Goal: Information Seeking & Learning: Learn about a topic

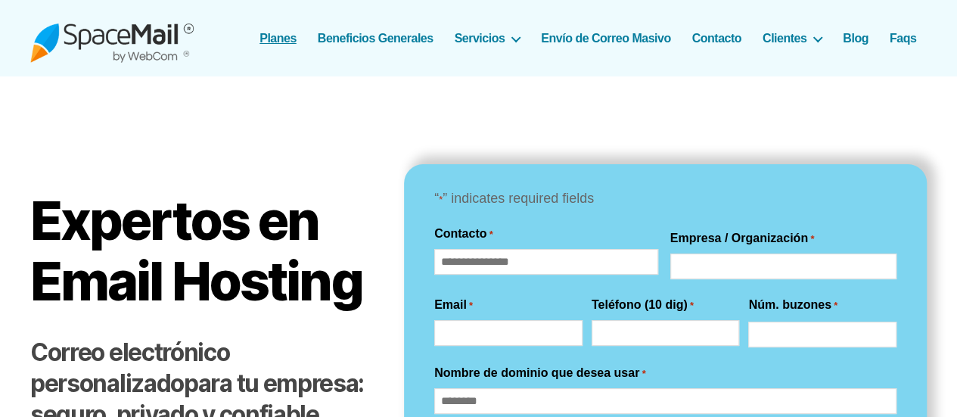
click at [278, 39] on link "Planes" at bounding box center [277, 38] width 37 height 14
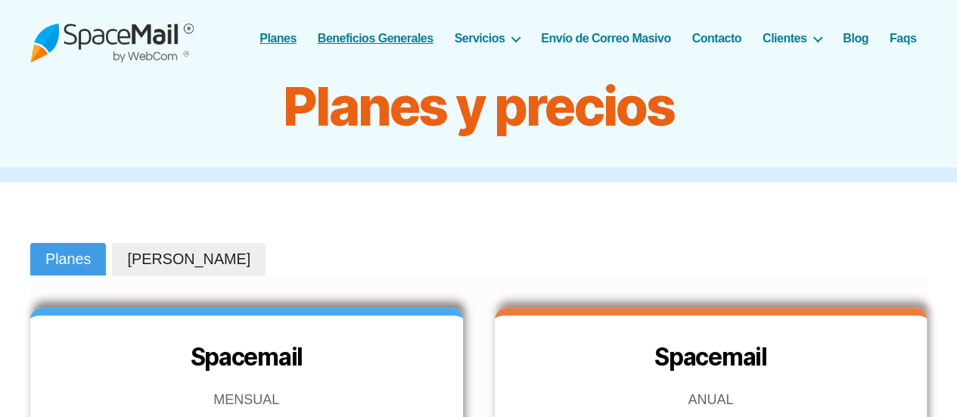
click at [338, 41] on link "Beneficios Generales" at bounding box center [376, 38] width 116 height 14
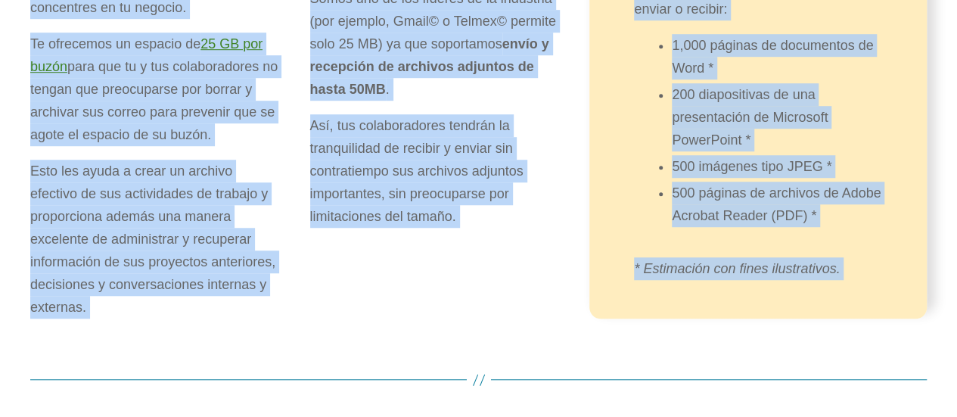
scroll to position [507, 0]
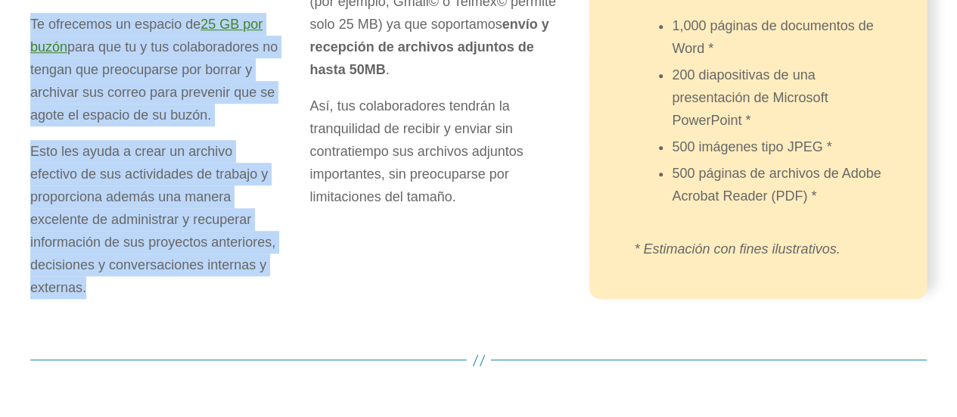
drag, startPoint x: 33, startPoint y: 34, endPoint x: 91, endPoint y: 290, distance: 262.1
click at [91, 290] on div "25 GB por cada cuenta de correo electrónico Olvídate de los problemas y dolores…" at bounding box center [154, 56] width 248 height 488
copy div "25 GB por cada cuenta de correo electrónico Olvídate de los problemas y dolores…"
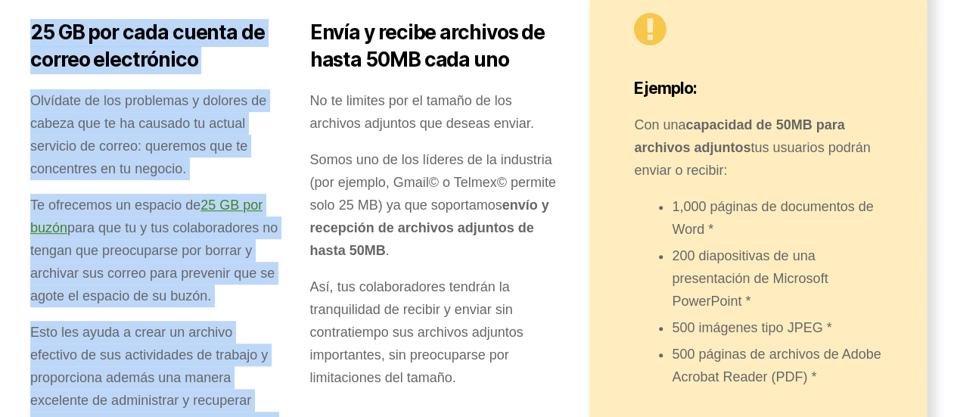
scroll to position [319, 0]
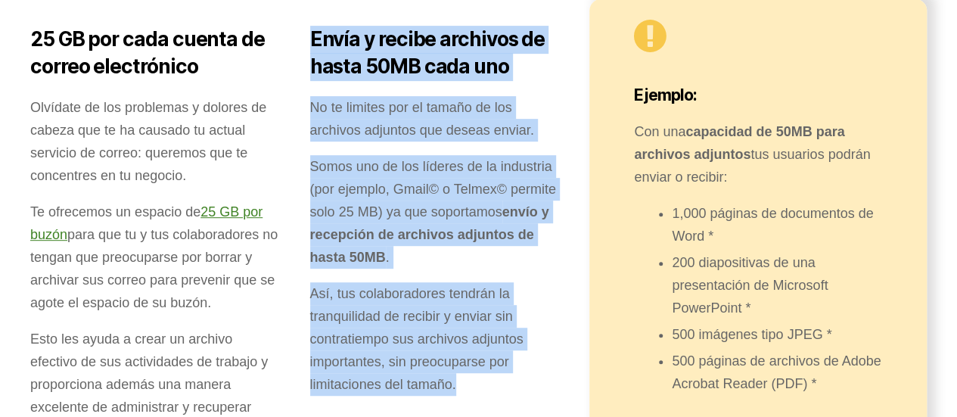
drag, startPoint x: 313, startPoint y: 39, endPoint x: 465, endPoint y: 376, distance: 369.8
click at [465, 376] on div "Envía y recibe archivos de hasta 50MB cada uno No te limites por el tamaño de l…" at bounding box center [434, 243] width 248 height 488
copy div "Envía y recibe archivos de hasta 50MB cada uno No te limites por el tamaño de l…"
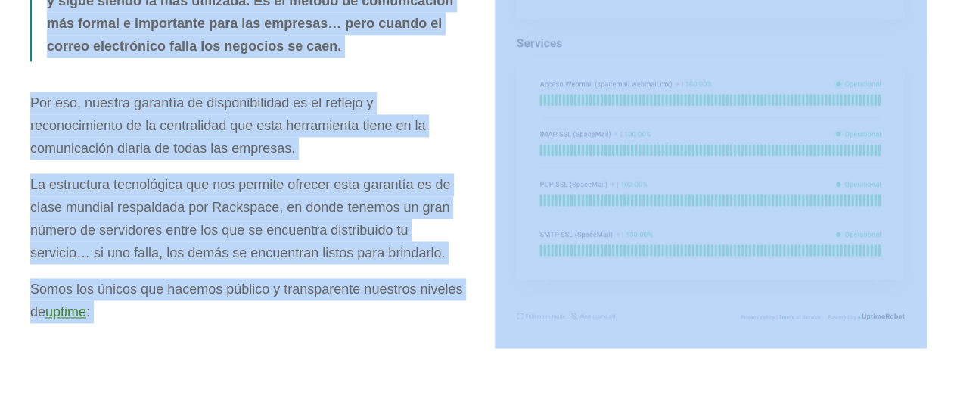
scroll to position [1186, 0]
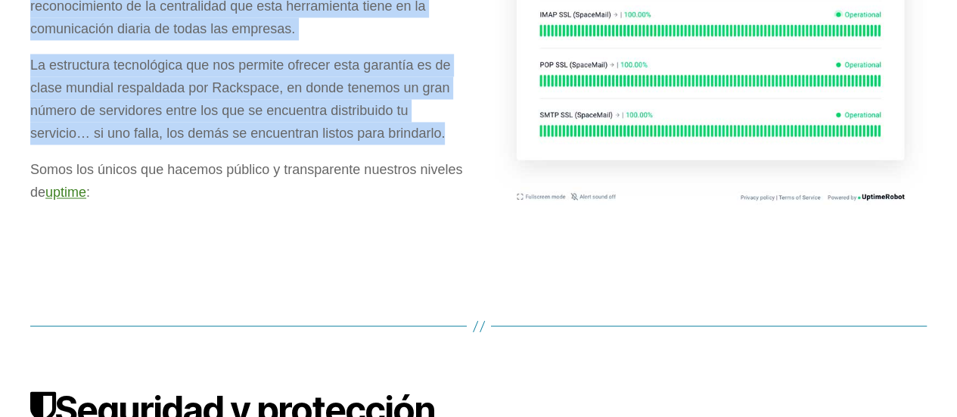
drag, startPoint x: 71, startPoint y: 37, endPoint x: 465, endPoint y: 126, distance: 403.4
click at [465, 126] on div "Alta disponibilidad El correo electrónico es la herramienta fundacional de Inte…" at bounding box center [478, 3] width 896 height 524
copy div "Alta disponibilidad El correo electrónico es la herramienta fundacional de Inte…"
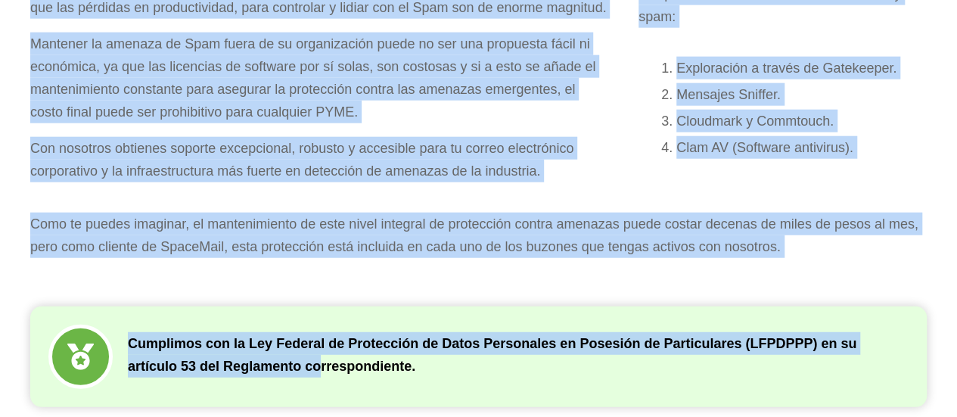
scroll to position [1920, 0]
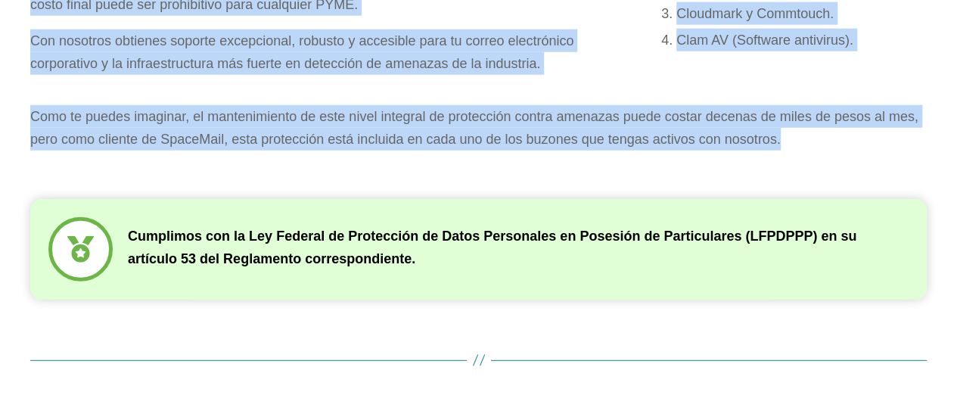
drag, startPoint x: 66, startPoint y: 72, endPoint x: 799, endPoint y: 139, distance: 736.2
copy div "Loremipsu d sitametcon Ad eli seddoe, te 89% in utl etdolore magnaaliqu enimadm…"
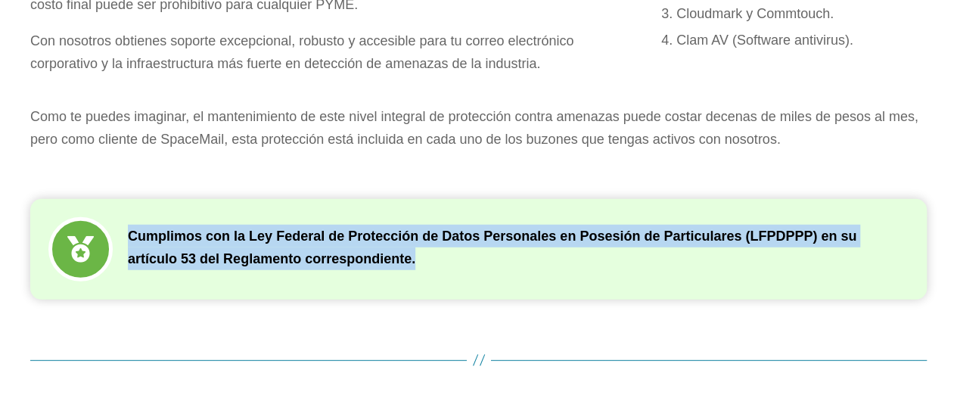
drag, startPoint x: 129, startPoint y: 235, endPoint x: 423, endPoint y: 267, distance: 296.1
click at [423, 267] on p "Cumplimos con la Ley Federal de Protección de Datos Personales en Posesión de P…" at bounding box center [518, 247] width 781 height 45
copy p "Cumplimos con la Ley Federal de Protección de Datos Personales en Posesión de P…"
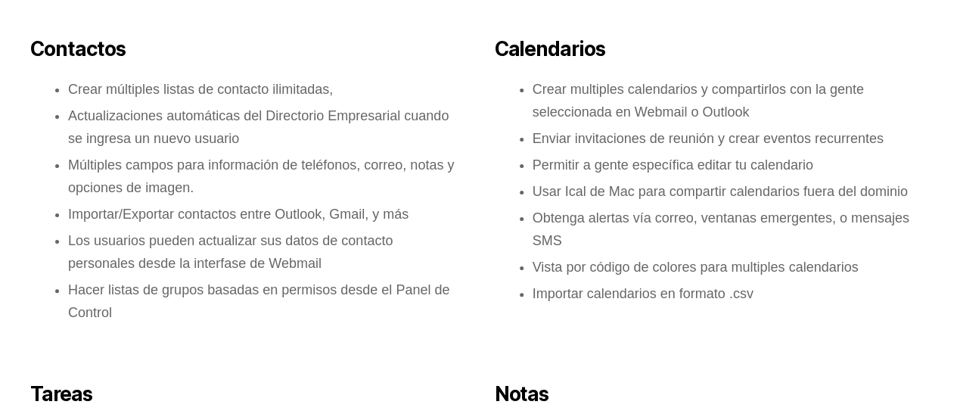
scroll to position [2958, 0]
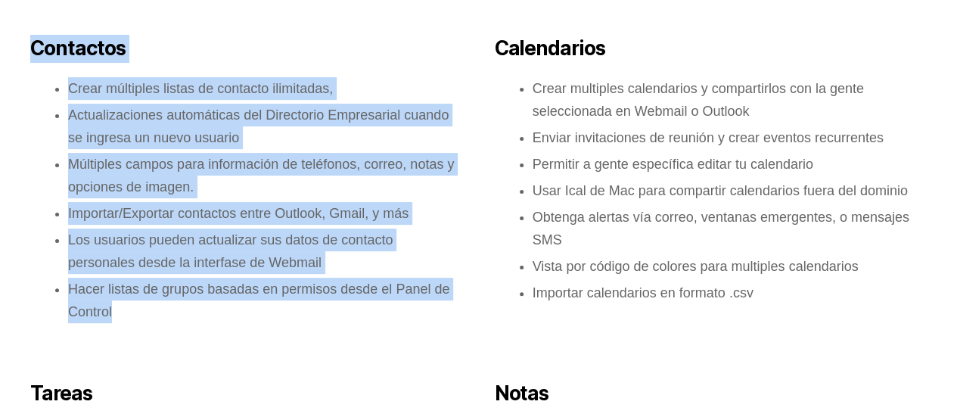
drag, startPoint x: 33, startPoint y: 48, endPoint x: 120, endPoint y: 303, distance: 269.4
click at [120, 303] on div "Contactos Crear múltiples listas de contacto ilimitadas, Actualizaciones automá…" at bounding box center [246, 165] width 433 height 315
copy div "Contactos Crear múltiples listas de contacto ilimitadas, Actualizaciones automá…"
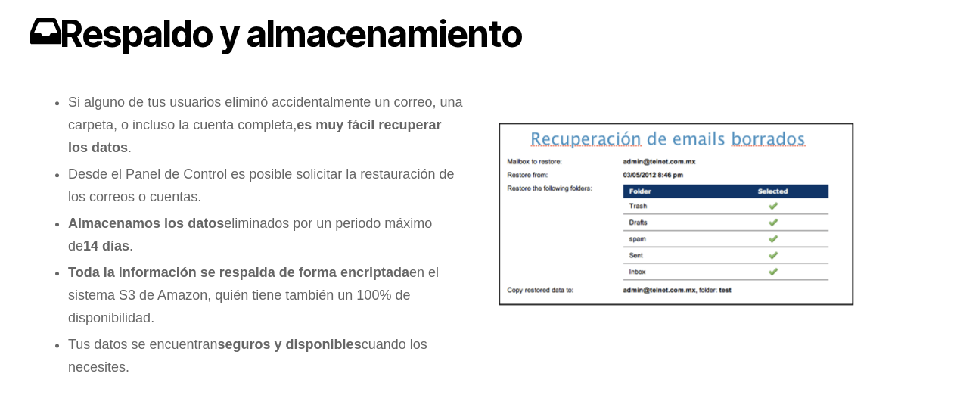
scroll to position [3666, 0]
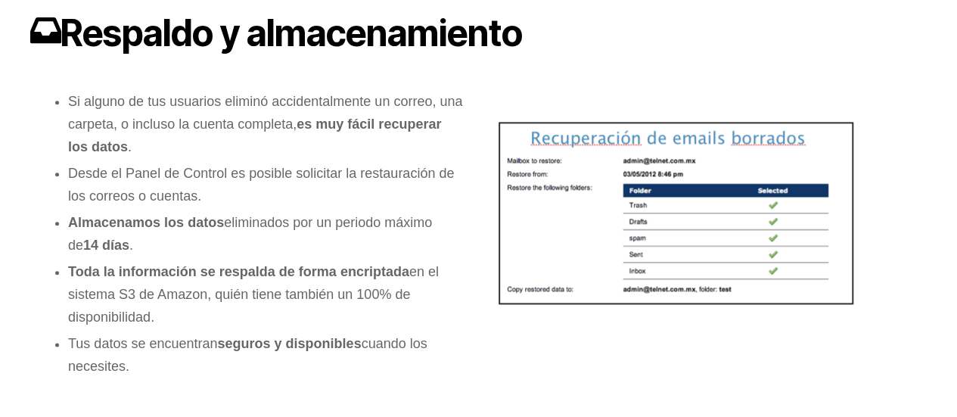
drag, startPoint x: 70, startPoint y: 29, endPoint x: 137, endPoint y: 374, distance: 351.5
copy div "Respaldo y almacenamiento Si alguno de tus usuarios eliminó accidentalmente un …"
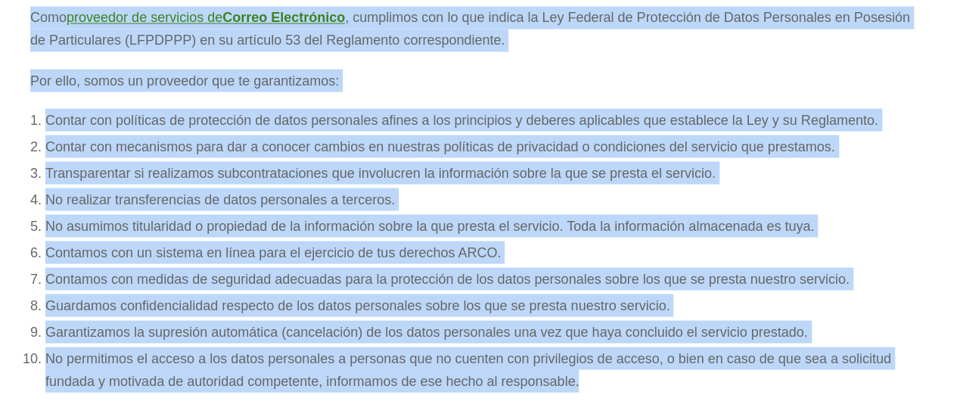
scroll to position [4285, 0]
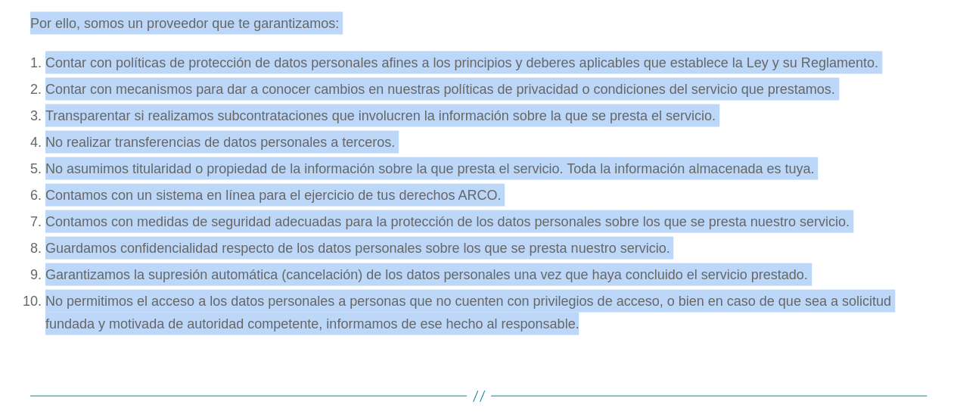
drag, startPoint x: 76, startPoint y: 64, endPoint x: 634, endPoint y: 333, distance: 618.9
copy div "Loremi dol si AMETCON Adip elitseddo ei temporinc ut Labore Etdoloremag , aliqu…"
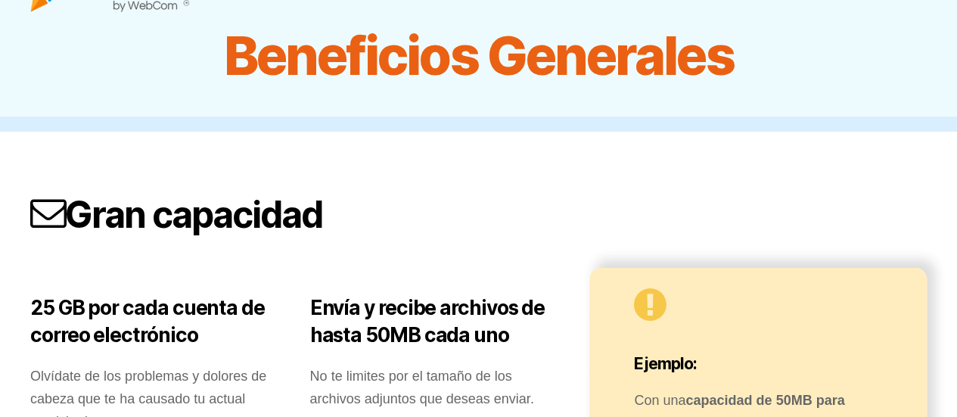
scroll to position [0, 0]
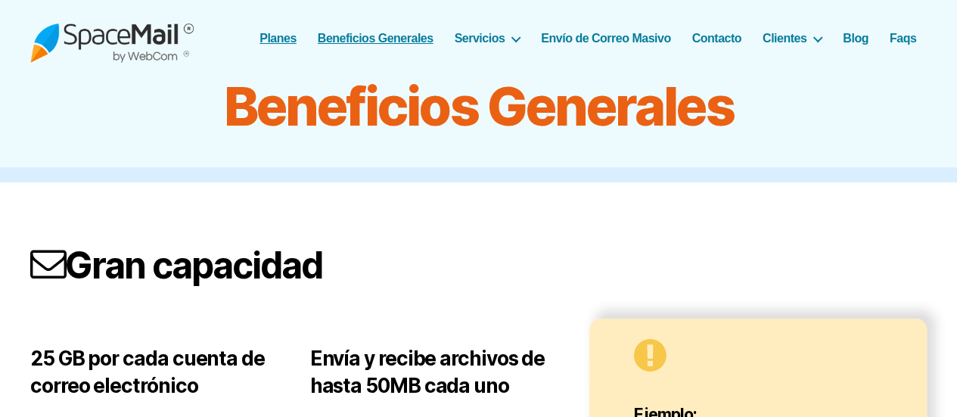
click at [272, 36] on link "Planes" at bounding box center [277, 38] width 37 height 14
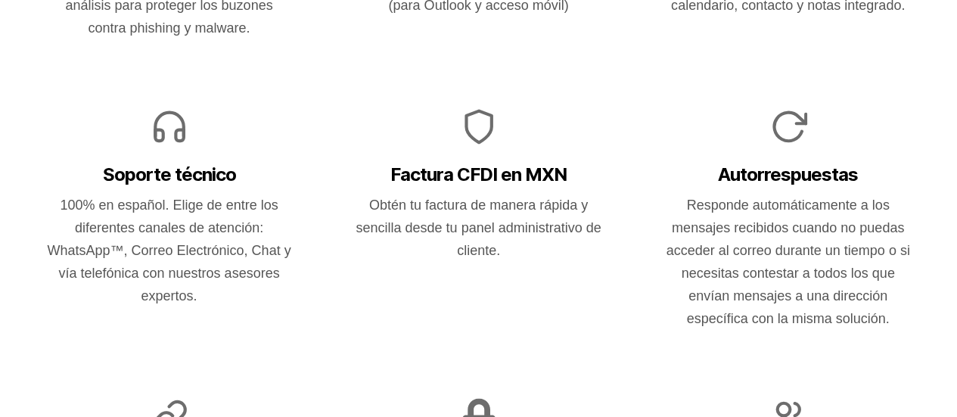
scroll to position [1104, 0]
